Goal: Navigation & Orientation: Find specific page/section

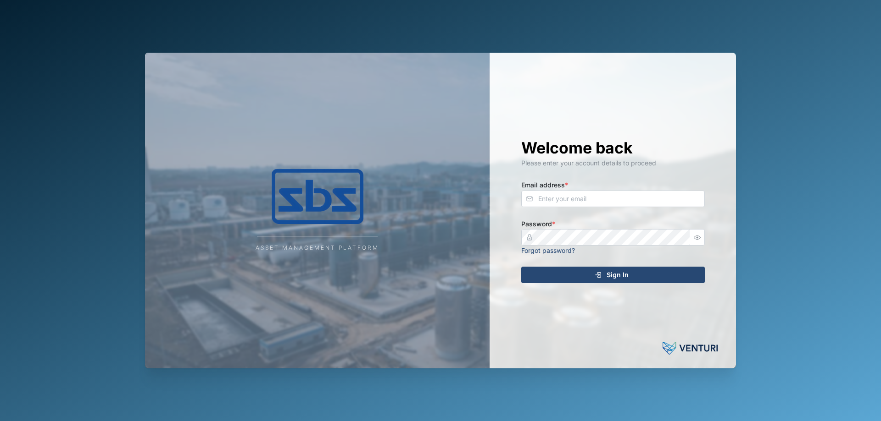
click at [562, 200] on input "Email address *" at bounding box center [612, 199] width 183 height 17
type input "[PERSON_NAME][EMAIL_ADDRESS][DOMAIN_NAME]"
click at [546, 270] on div "Sign In" at bounding box center [611, 275] width 169 height 16
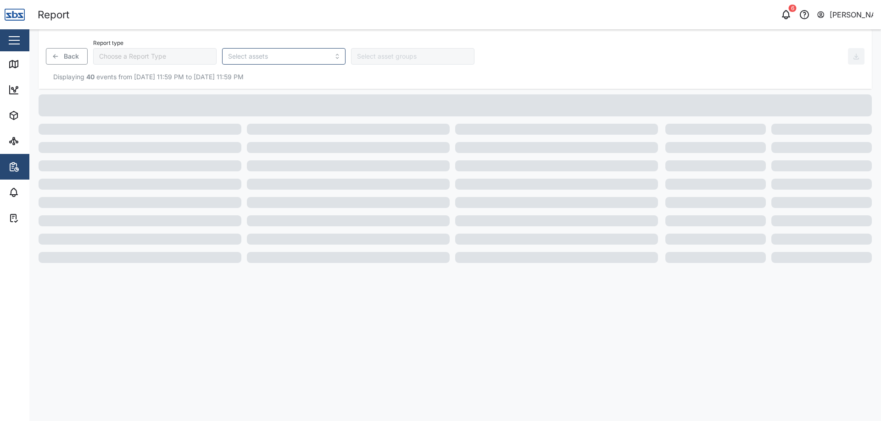
type input "Trip History"
click at [22, 65] on div "Map" at bounding box center [26, 64] width 36 height 11
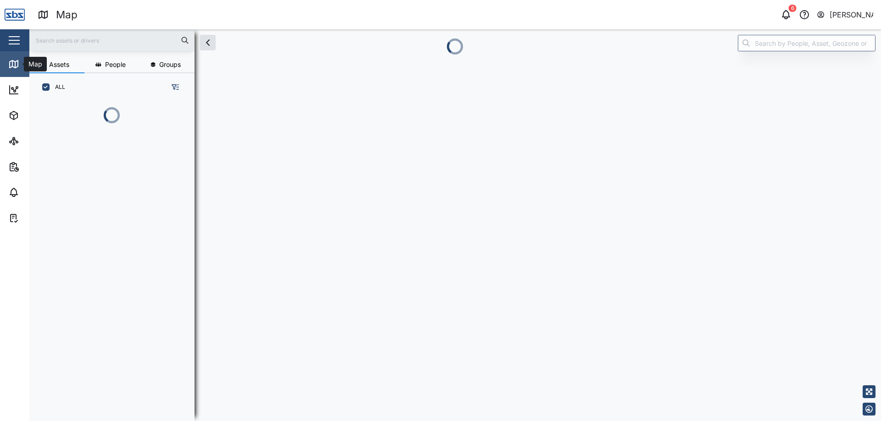
scroll to position [309, 144]
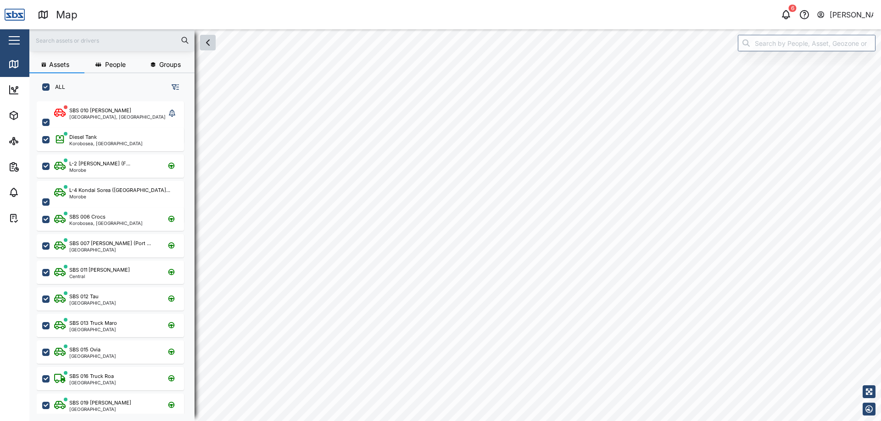
click at [211, 45] on icon "button" at bounding box center [207, 42] width 11 height 11
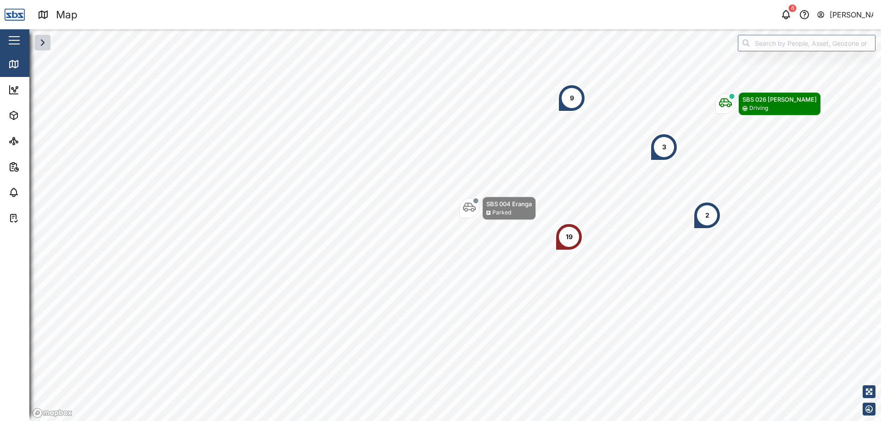
click at [47, 45] on icon "button" at bounding box center [42, 42] width 11 height 11
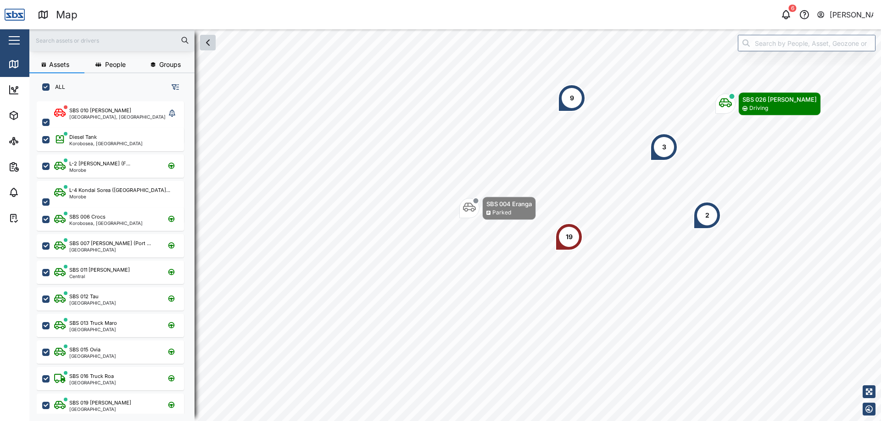
scroll to position [309, 144]
click at [209, 49] on button "button" at bounding box center [208, 43] width 16 height 16
